Goal: Information Seeking & Learning: Find specific fact

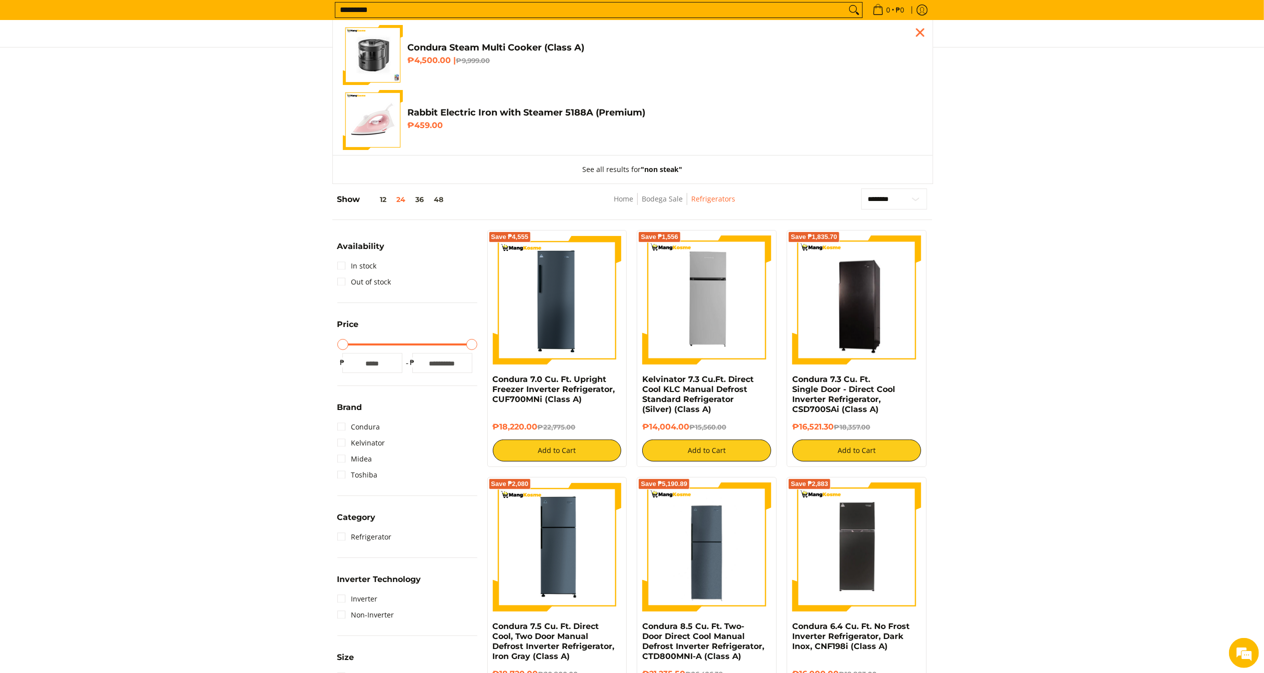
type input "*********"
click at [846, 2] on button "Search" at bounding box center [854, 9] width 16 height 15
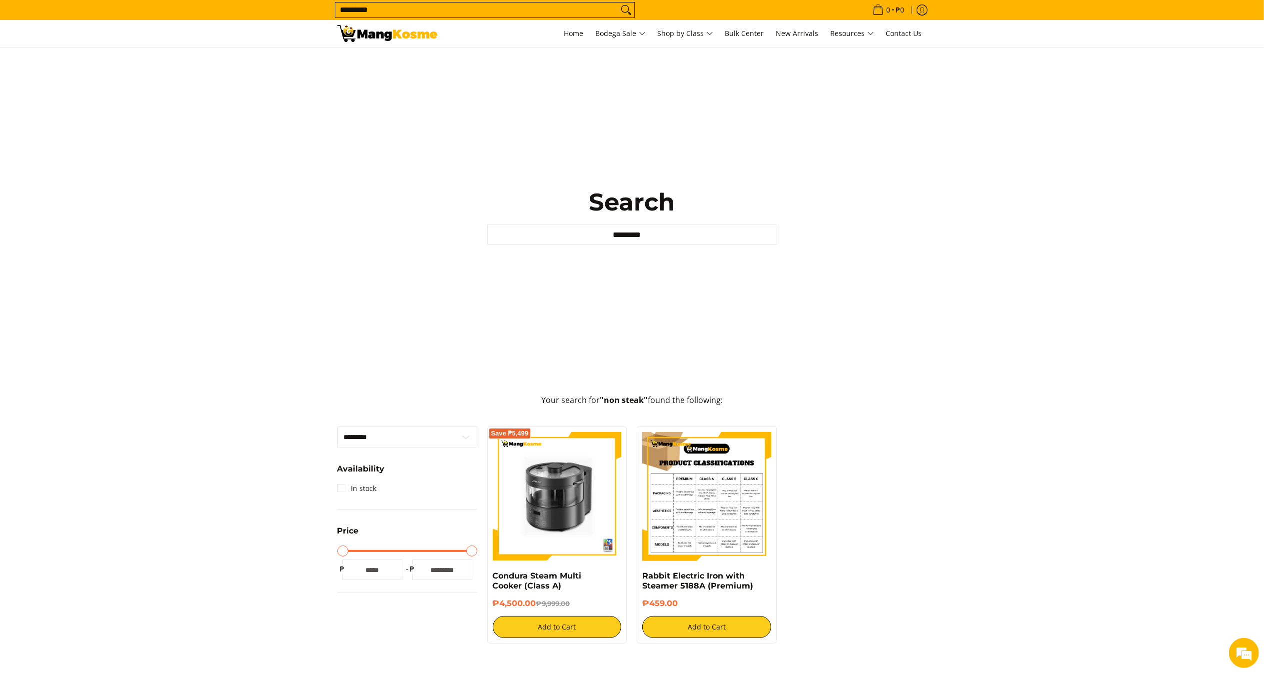
click at [729, 481] on img at bounding box center [706, 496] width 129 height 129
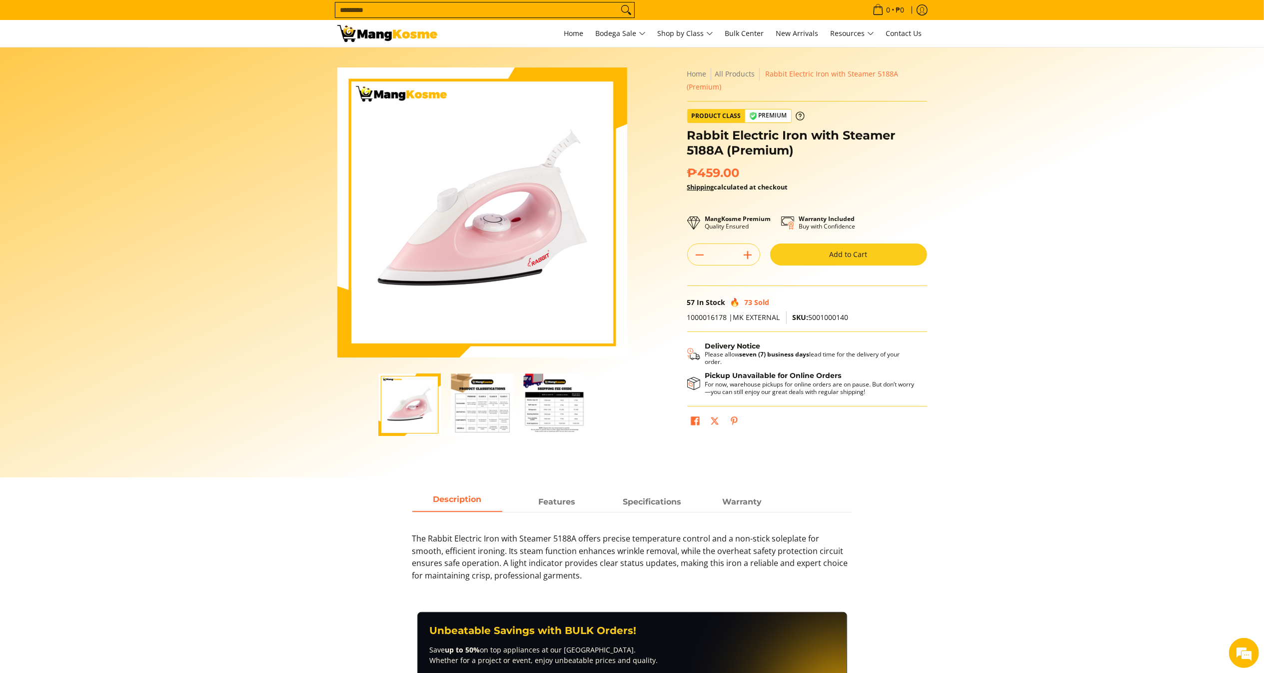
click at [489, 9] on input "Search..." at bounding box center [476, 9] width 283 height 15
type input "*********"
click at [618, 2] on button "Search" at bounding box center [626, 9] width 16 height 15
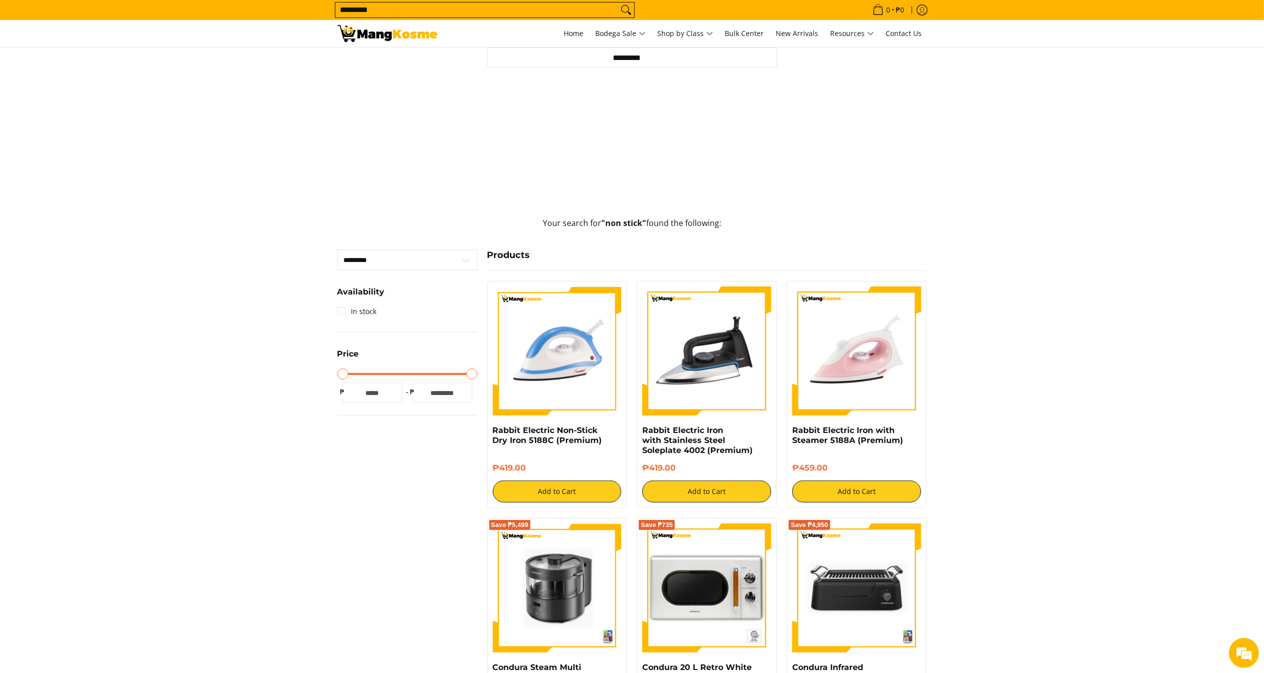
scroll to position [208, 0]
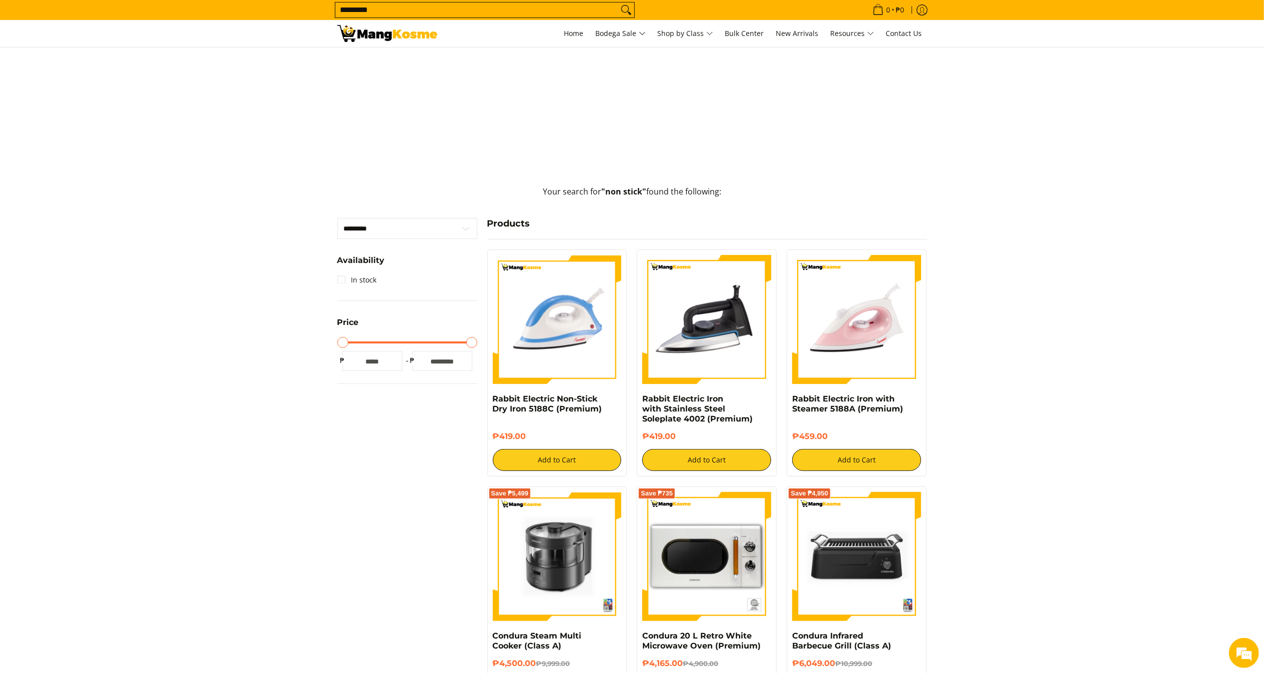
click at [634, 307] on div "Rabbit Electric Iron with Stainless Steel Soleplate 4002 (Premium) ₱419.00 Add …" at bounding box center [707, 362] width 150 height 227
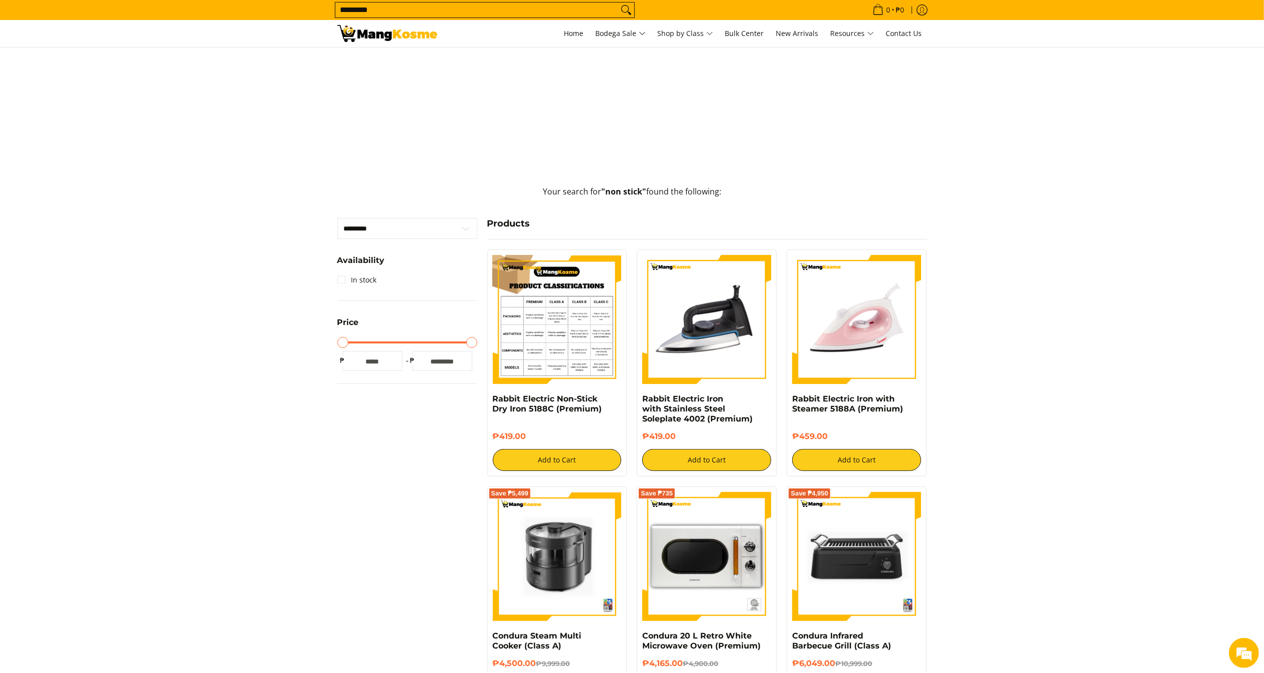
click at [591, 315] on img at bounding box center [557, 319] width 129 height 129
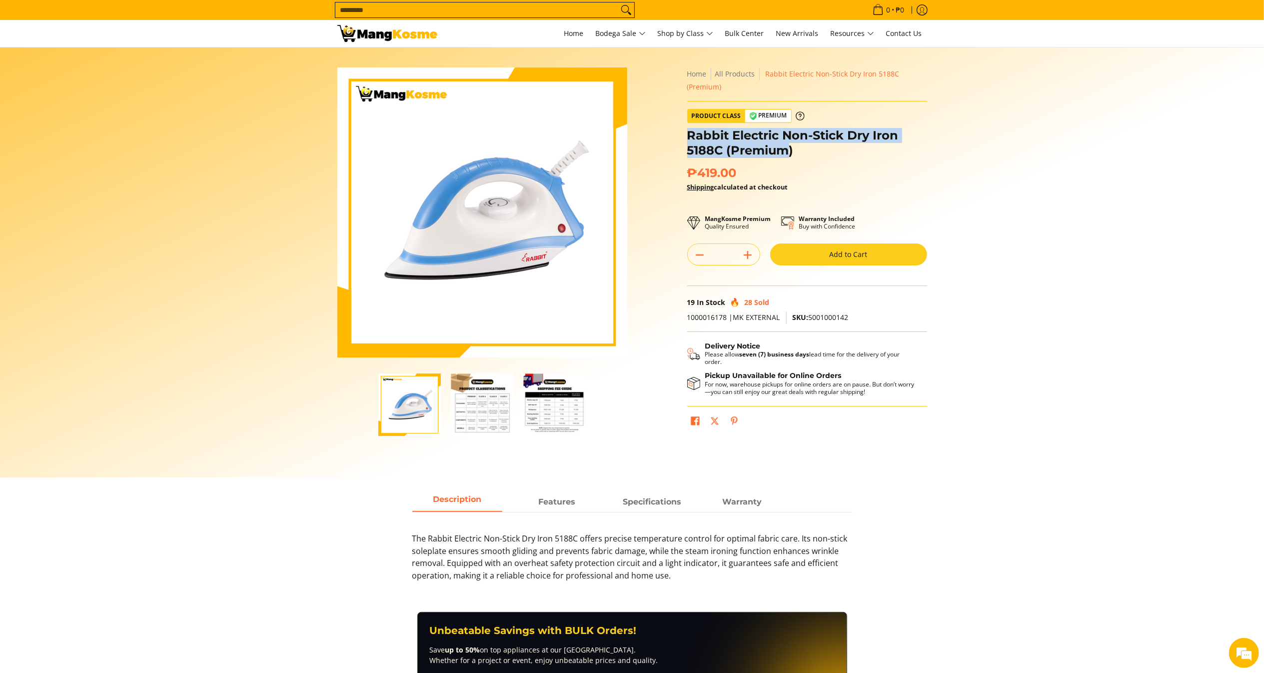
drag, startPoint x: 788, startPoint y: 155, endPoint x: 688, endPoint y: 133, distance: 102.5
click at [688, 133] on h1 "Rabbit Electric Non-Stick Dry Iron 5188C (Premium)" at bounding box center [807, 143] width 240 height 30
click at [811, 149] on h1 "Rabbit Electric Non-Stick Dry Iron 5188C (Premium)" at bounding box center [807, 143] width 240 height 30
drag, startPoint x: 810, startPoint y: 149, endPoint x: 687, endPoint y: 136, distance: 123.7
click at [687, 136] on h1 "Rabbit Electric Non-Stick Dry Iron 5188C (Premium)" at bounding box center [807, 143] width 240 height 30
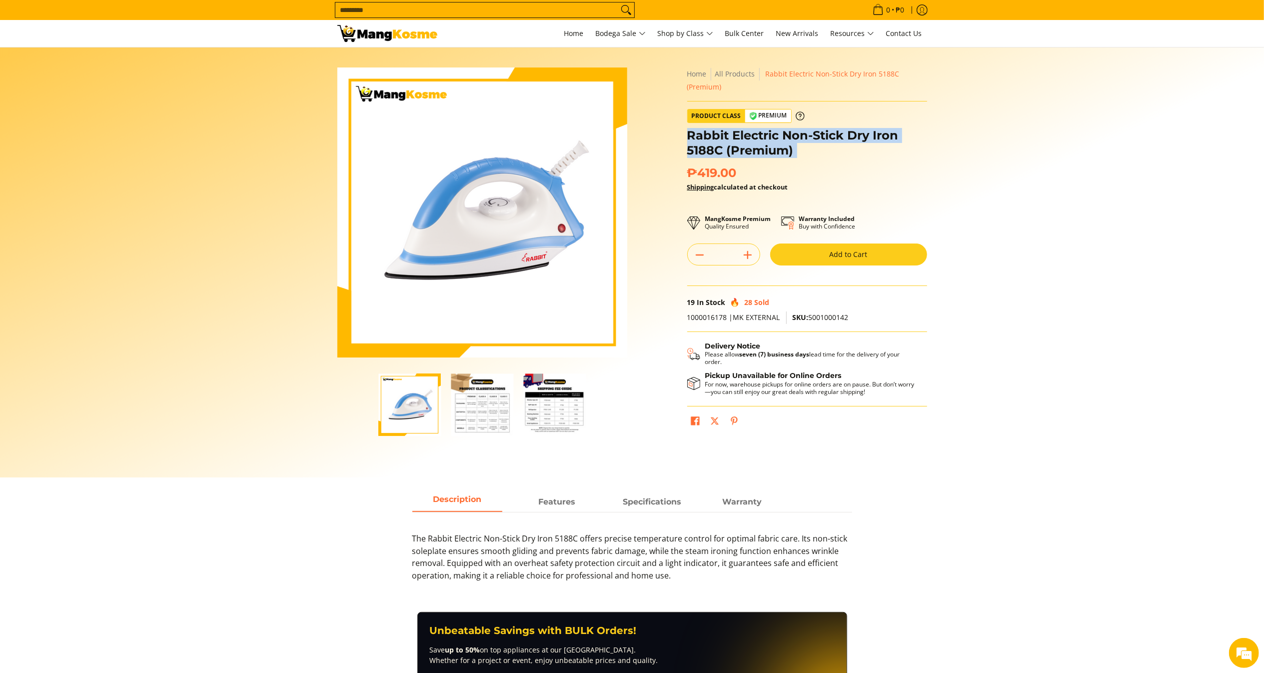
copy div "Rabbit Electric Non-Stick Dry Iron 5188C (Premium)"
drag, startPoint x: 755, startPoint y: 179, endPoint x: 688, endPoint y: 167, distance: 68.0
click at [688, 167] on div "₱419.00 Save ₱-419 Shipping calculated at checkout" at bounding box center [807, 183] width 240 height 37
copy span "₱419.00"
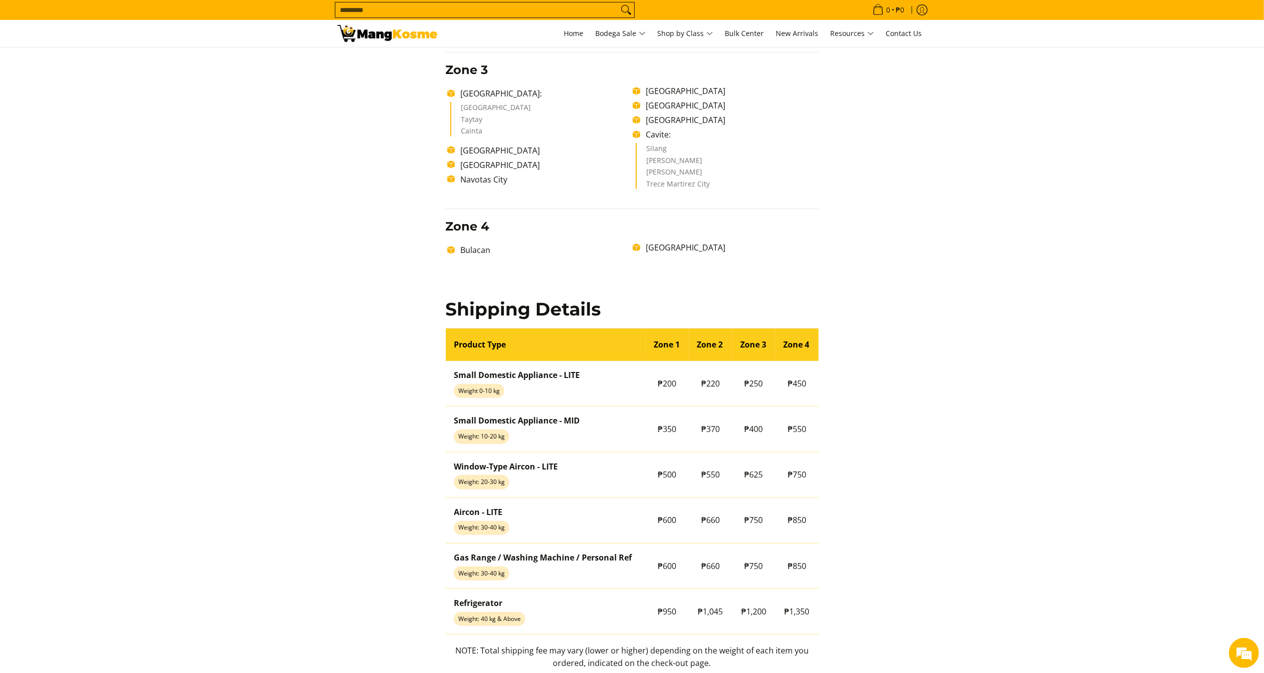
scroll to position [638, 0]
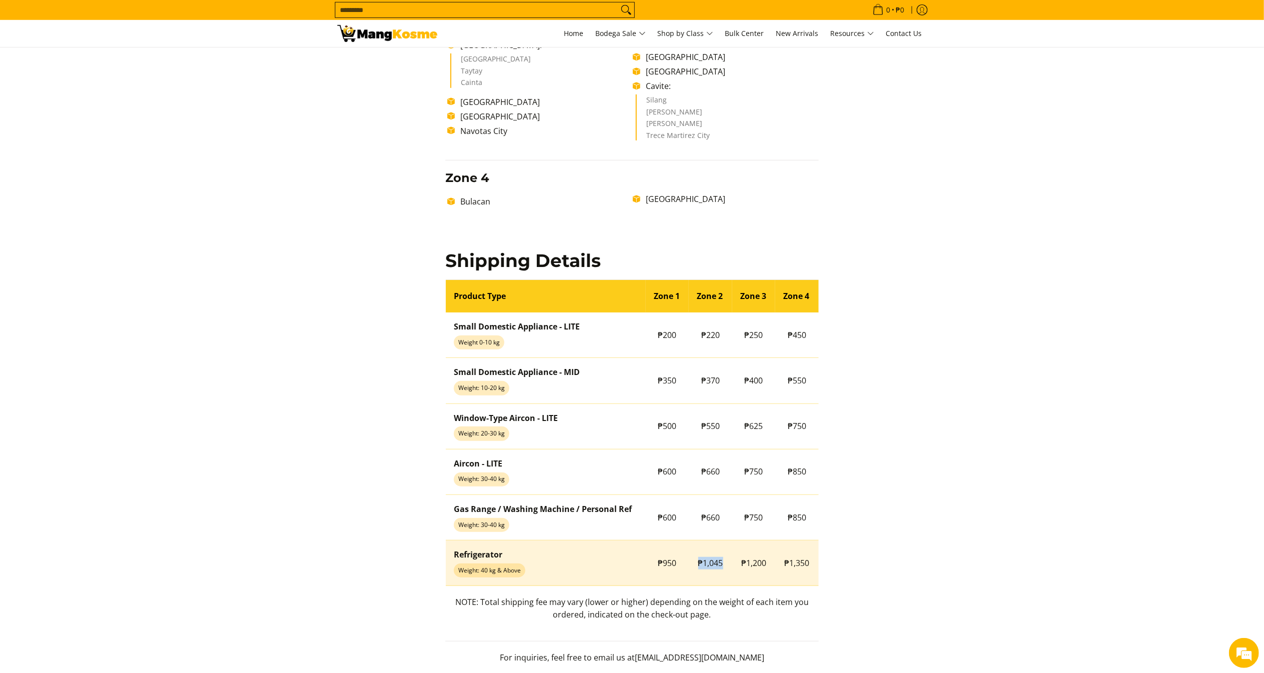
drag, startPoint x: 690, startPoint y: 565, endPoint x: 730, endPoint y: 568, distance: 40.1
click at [730, 568] on td "₱1,045" at bounding box center [710, 562] width 43 height 45
copy span "₱1,045"
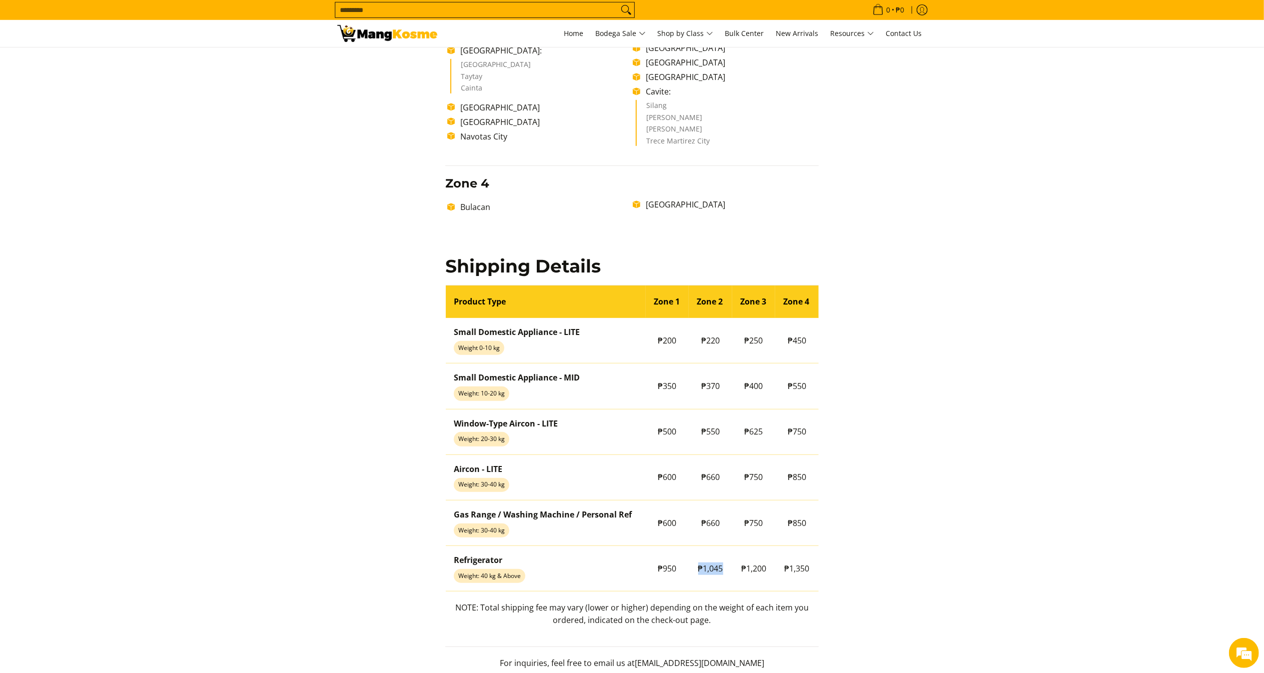
scroll to position [808, 0]
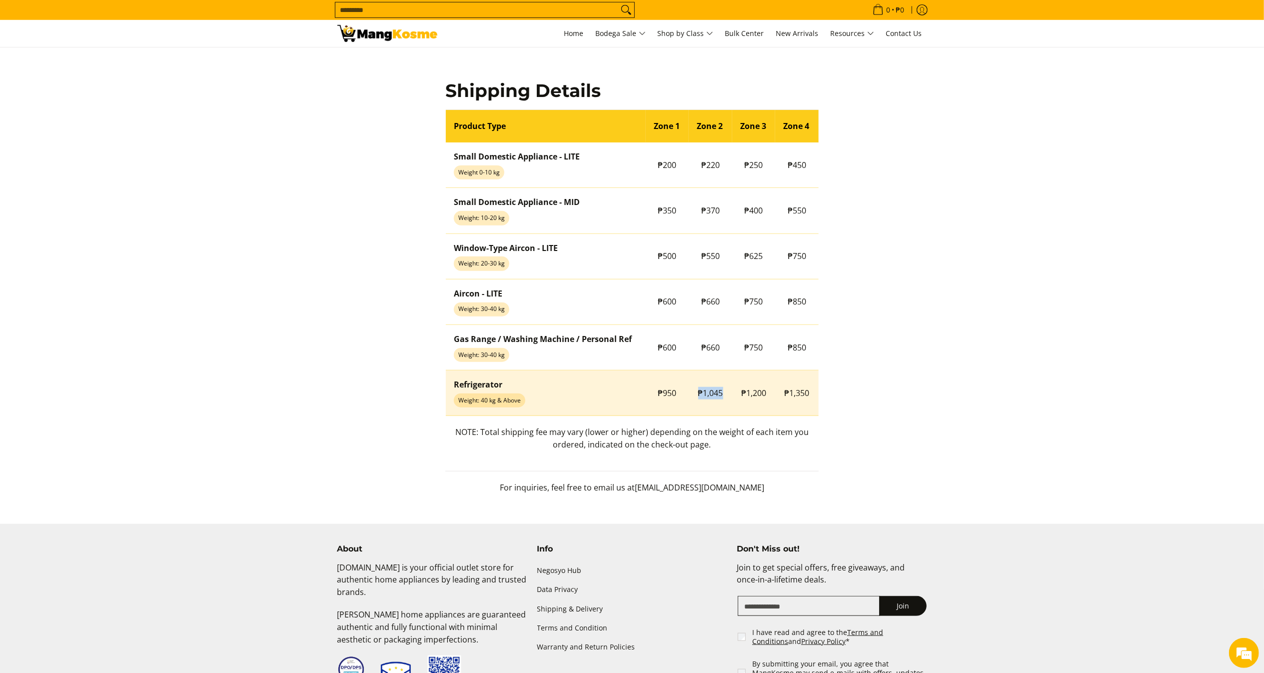
copy span "₱1,045"
drag, startPoint x: 694, startPoint y: 393, endPoint x: 729, endPoint y: 396, distance: 34.6
click at [730, 396] on td "₱1,045" at bounding box center [710, 392] width 43 height 45
drag, startPoint x: 656, startPoint y: 395, endPoint x: 686, endPoint y: 400, distance: 30.3
click at [686, 400] on td "₱950" at bounding box center [667, 392] width 43 height 45
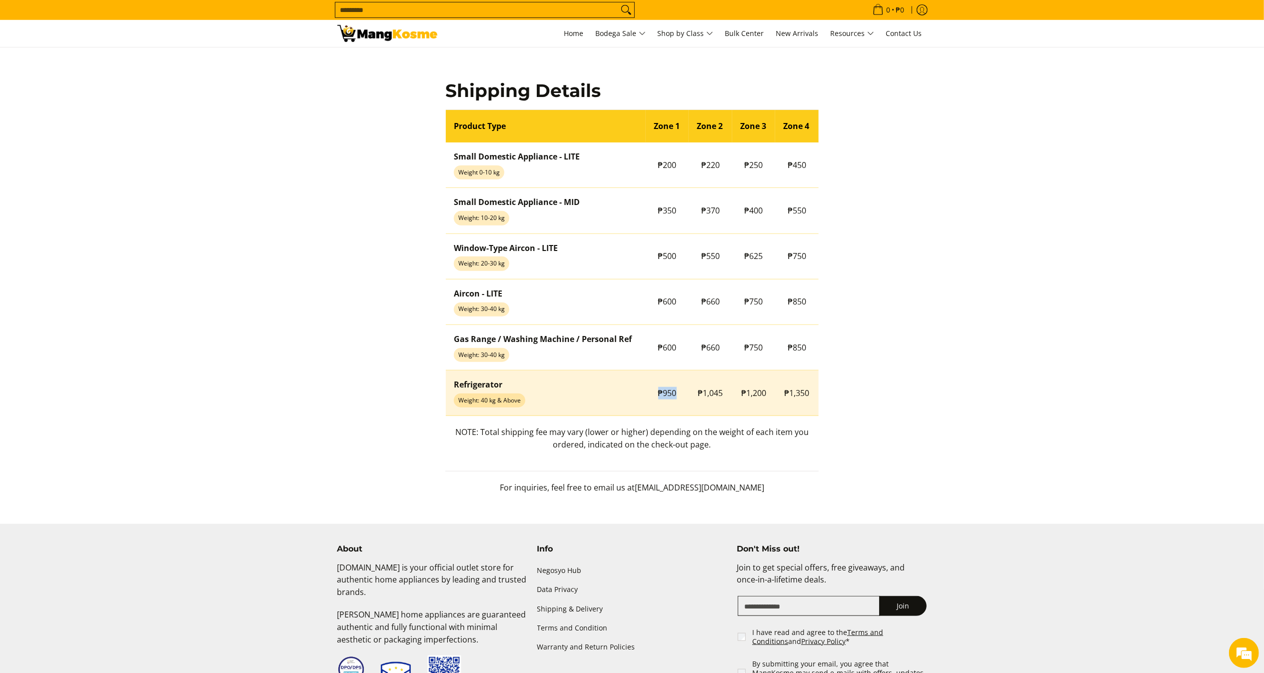
copy span "₱950"
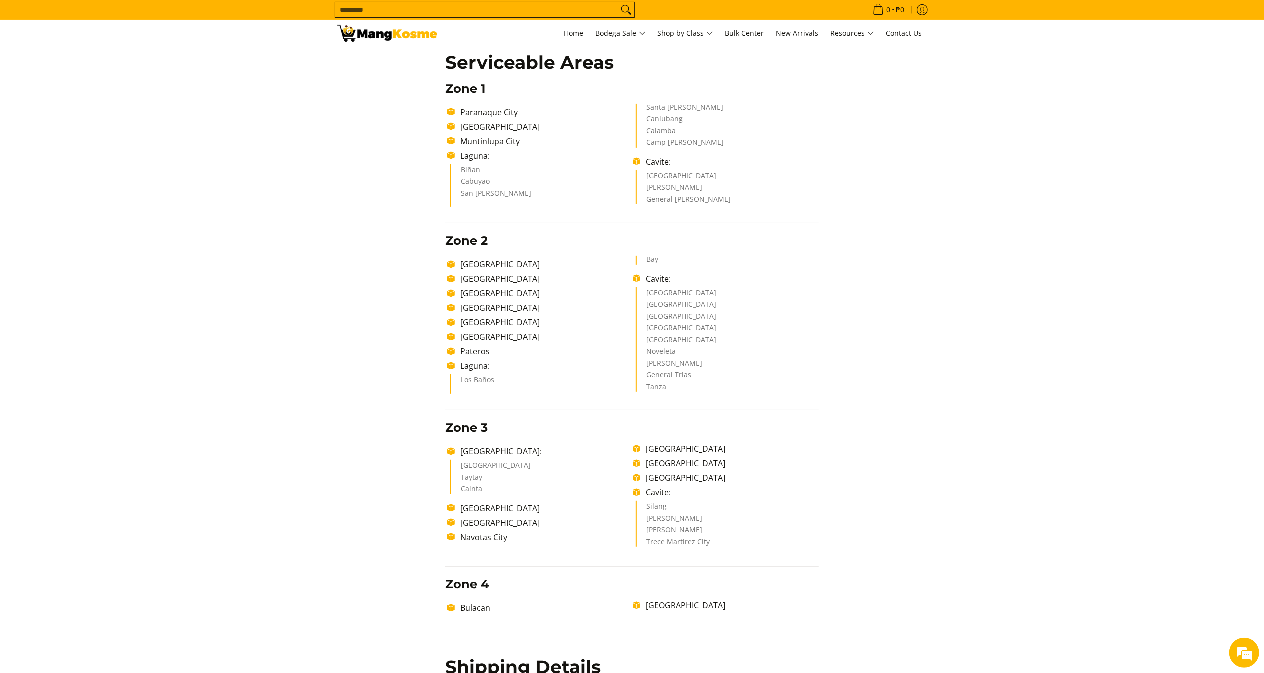
scroll to position [230, 0]
